Goal: Task Accomplishment & Management: Use online tool/utility

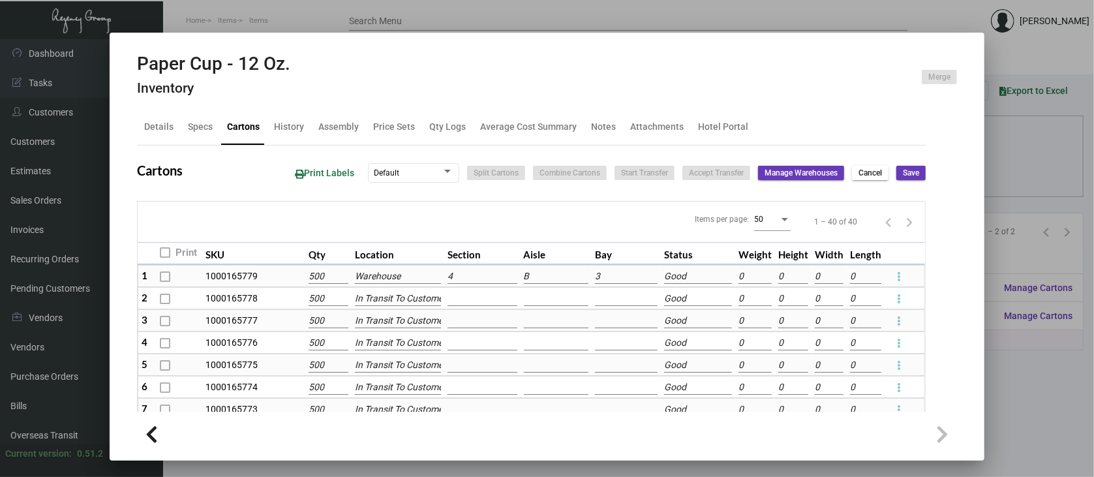
scroll to position [173, 0]
click at [1030, 378] on div at bounding box center [547, 238] width 1094 height 477
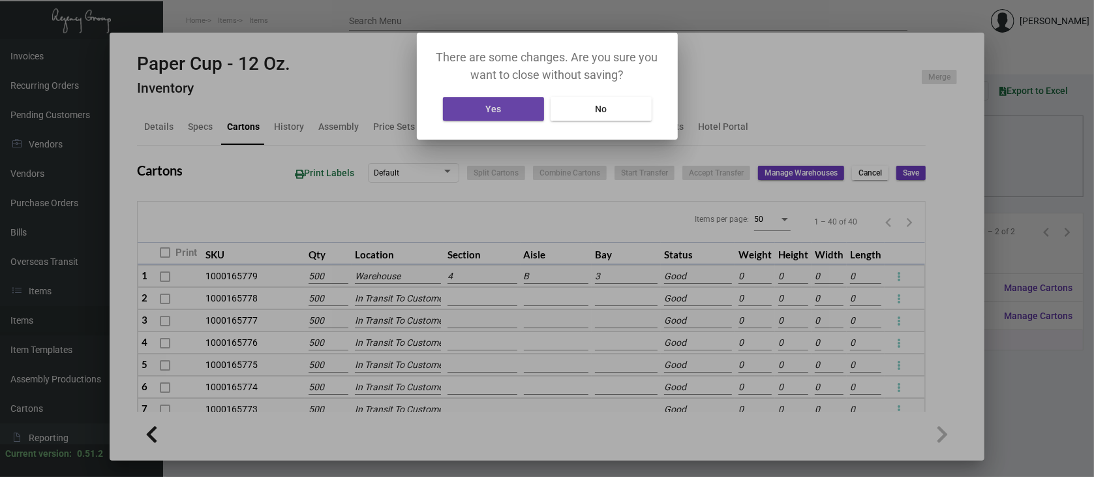
click at [510, 109] on button "Yes" at bounding box center [493, 108] width 101 height 23
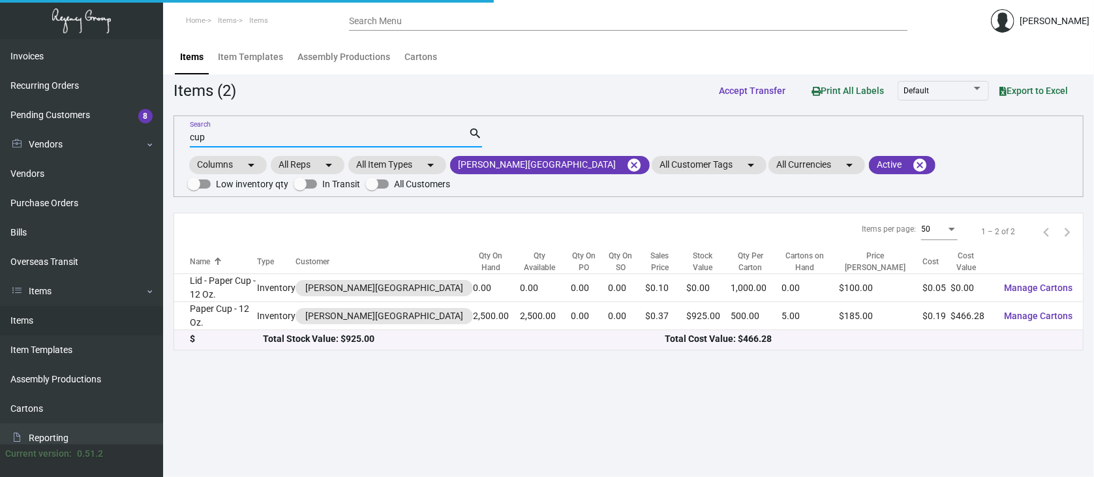
click at [217, 137] on input "cup" at bounding box center [329, 137] width 278 height 10
type input "c"
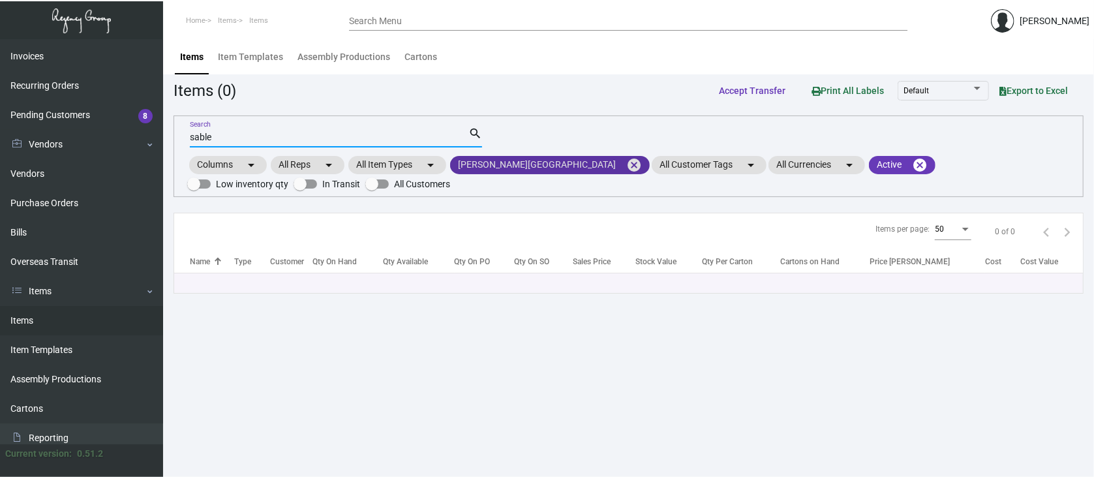
type input "sable"
click at [626, 162] on mat-icon "cancel" at bounding box center [634, 165] width 16 height 16
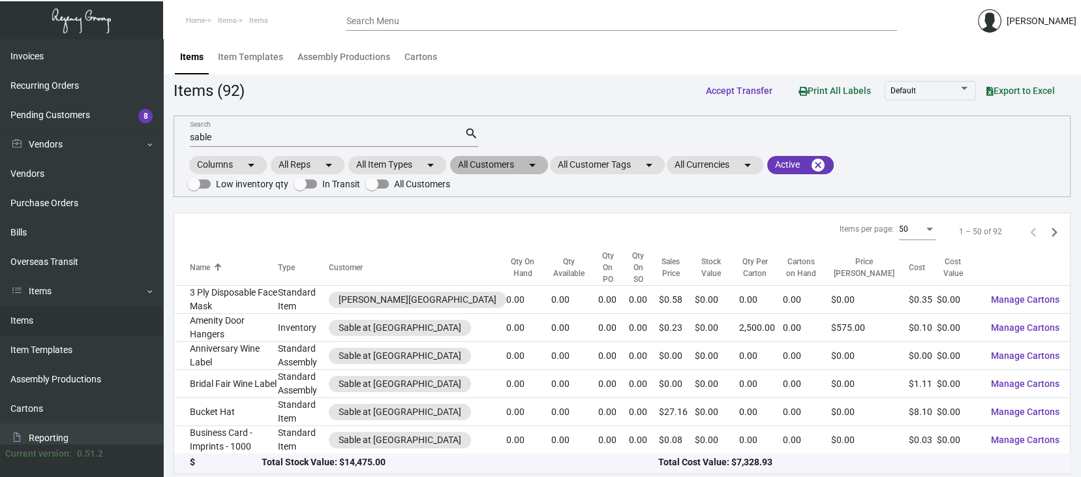
click at [502, 166] on mat-chip "All Customers arrow_drop_down" at bounding box center [499, 165] width 98 height 18
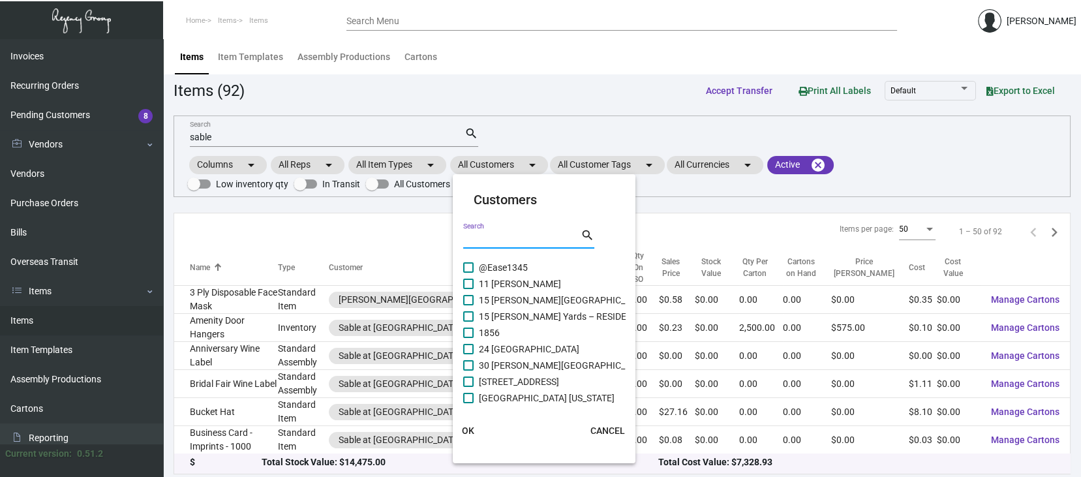
click at [485, 237] on input "Search" at bounding box center [521, 239] width 117 height 10
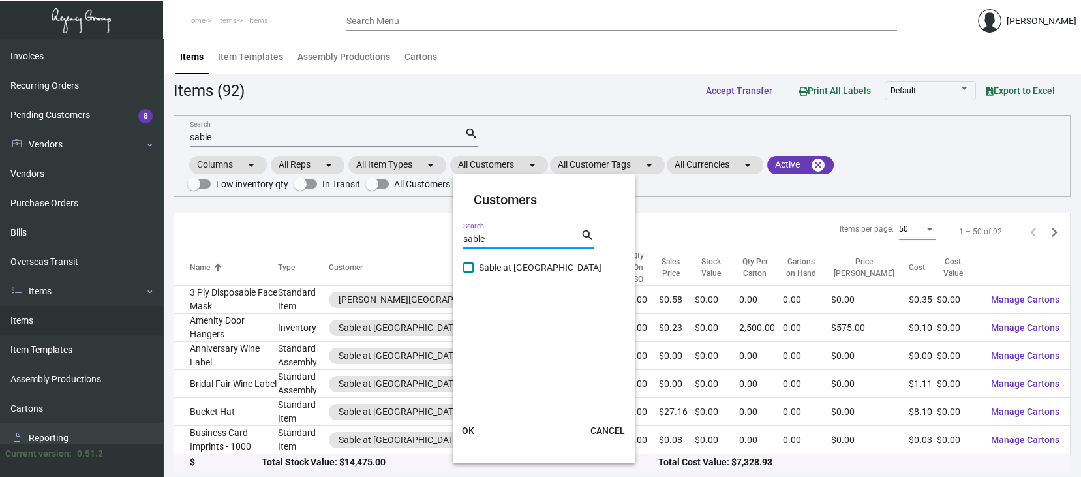
type input "sable"
click at [464, 267] on span at bounding box center [468, 267] width 10 height 10
click at [468, 273] on input "Sable at [GEOGRAPHIC_DATA]" at bounding box center [468, 273] width 1 height 1
checkbox input "true"
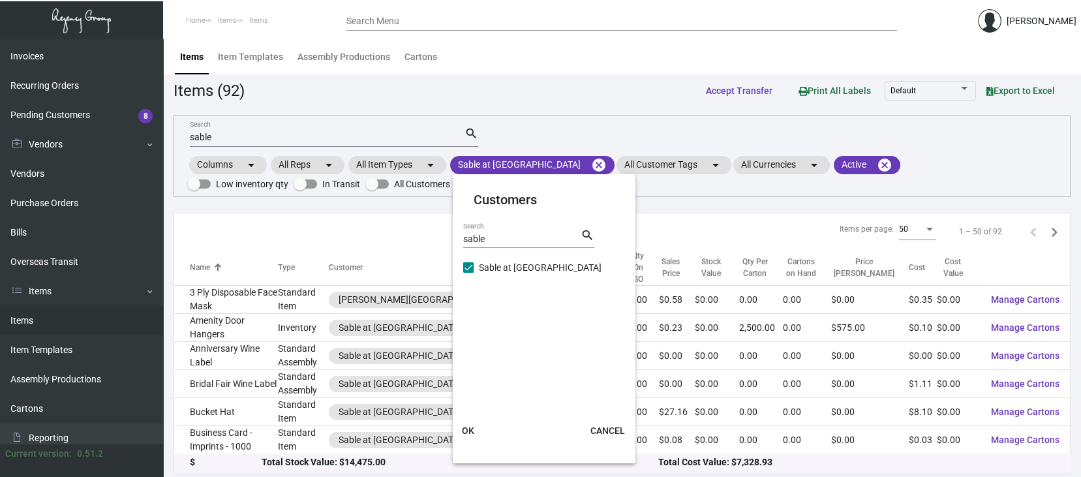
click at [466, 429] on span "OK" at bounding box center [468, 430] width 12 height 10
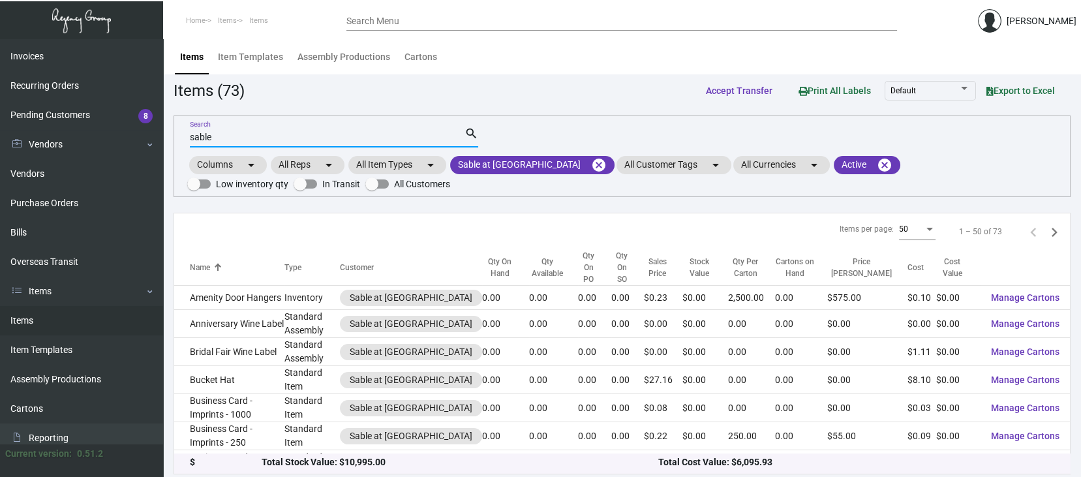
click at [224, 138] on input "sable" at bounding box center [327, 137] width 275 height 10
type input "s"
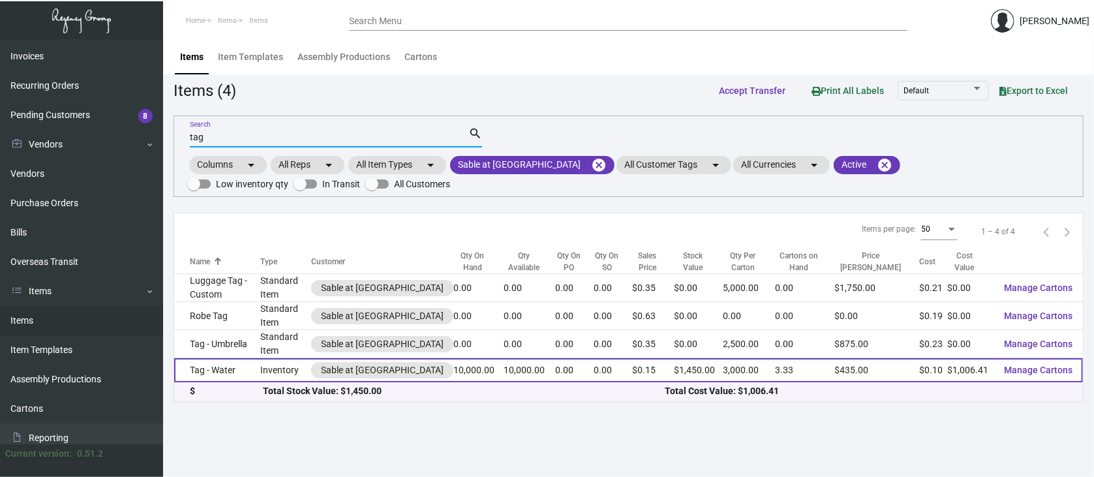
type input "tag"
click at [1044, 365] on span "Manage Cartons" at bounding box center [1038, 370] width 68 height 10
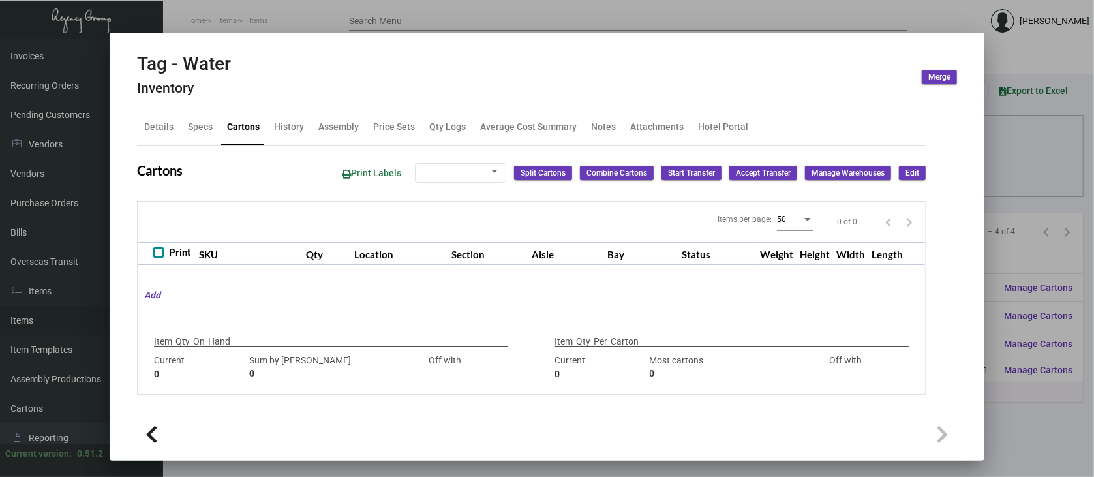
type input "10,000"
type input "10000"
type input "0"
type input "3,000"
type input "4000"
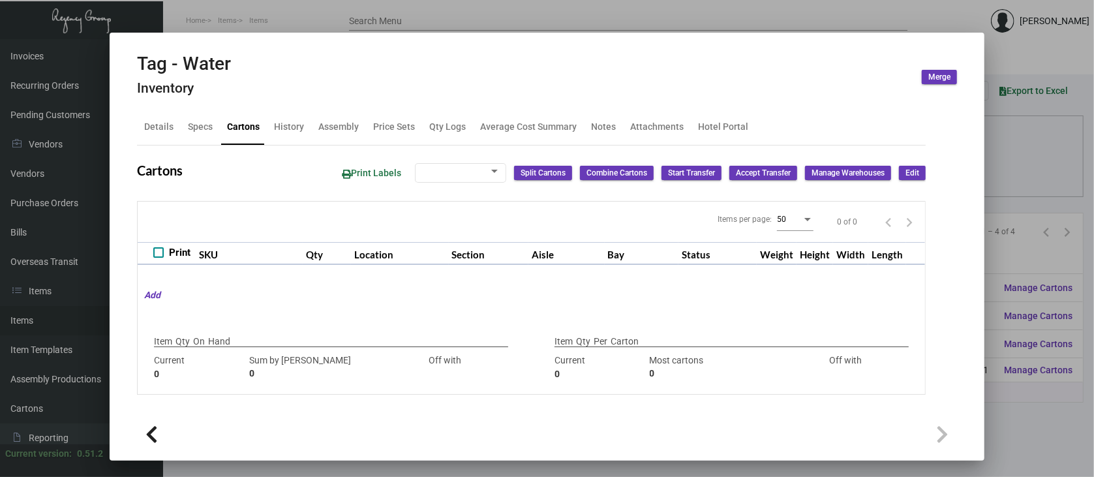
type input "-1000"
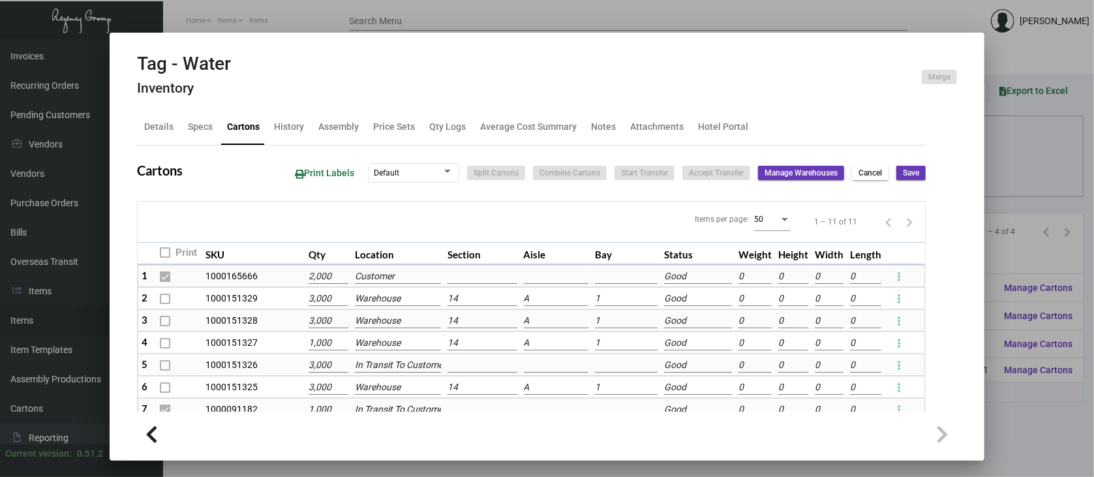
click at [892, 199] on div "Cartons Print Labels Default Split Cartons Combine Cartons Start Transfer Accep…" at bounding box center [531, 375] width 789 height 428
click at [1080, 273] on div at bounding box center [547, 238] width 1094 height 477
click at [1087, 286] on div at bounding box center [547, 238] width 1094 height 477
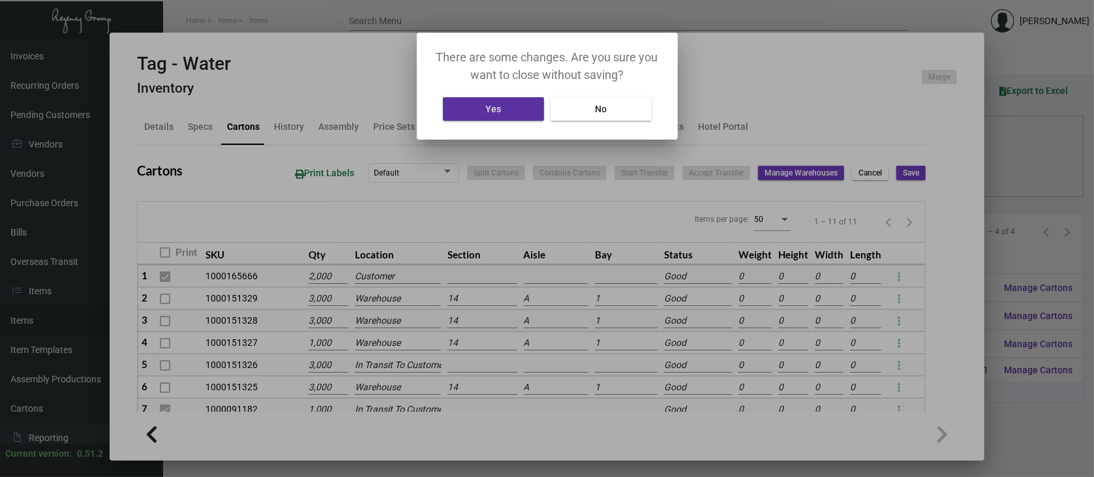
click at [1089, 292] on div at bounding box center [547, 238] width 1094 height 477
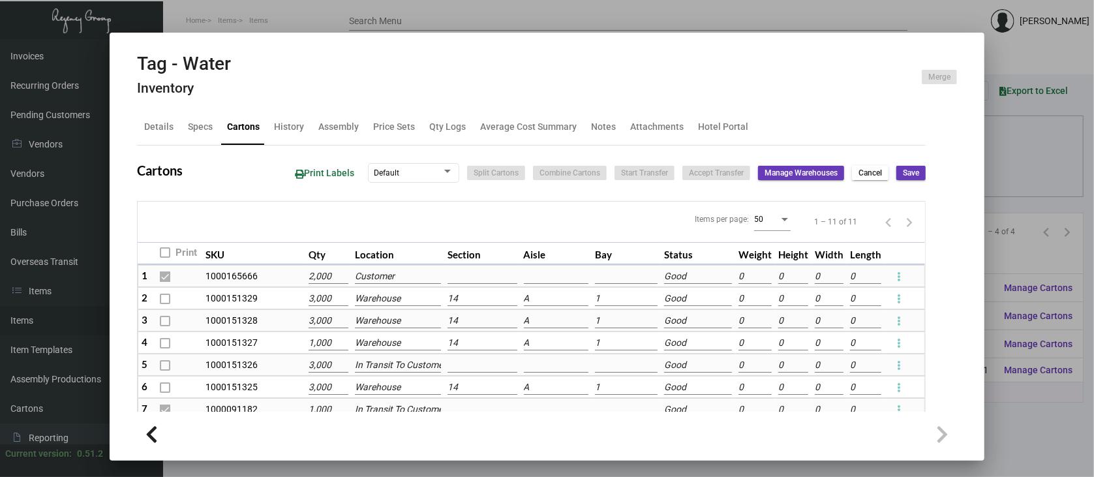
click at [487, 436] on div at bounding box center [547, 433] width 820 height 29
